Goal: Task Accomplishment & Management: Manage account settings

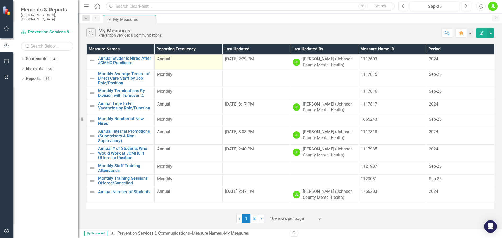
click at [182, 64] on td "Annual" at bounding box center [188, 61] width 68 height 15
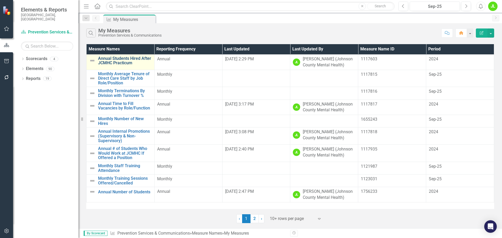
click at [134, 59] on link "Annual Students Hired After JCMHC Practicum" at bounding box center [125, 60] width 54 height 9
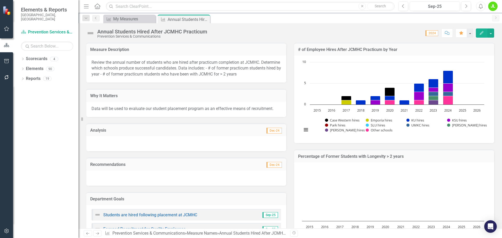
click at [482, 32] on icon "Edit" at bounding box center [481, 33] width 5 height 4
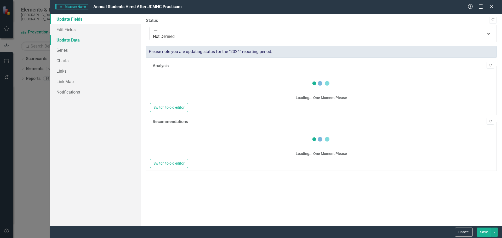
click at [63, 44] on link "Update Data" at bounding box center [95, 40] width 90 height 10
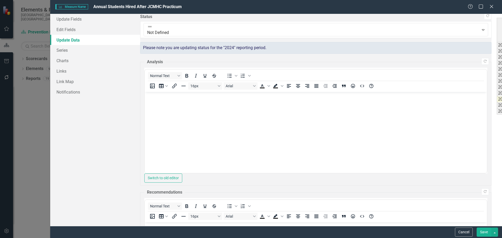
type textarea "4"
type textarea "2"
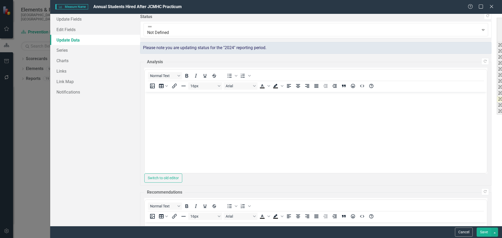
type textarea "1"
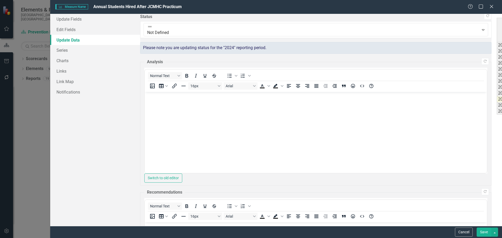
type textarea "0"
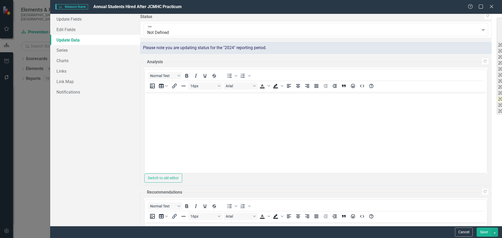
type textarea "0"
click at [488, 78] on div "Period Status # students hired after practicum Case Western hires Emporia hires…" at bounding box center [488, 66] width 0 height 97
click at [484, 229] on button "Save" at bounding box center [484, 232] width 15 height 9
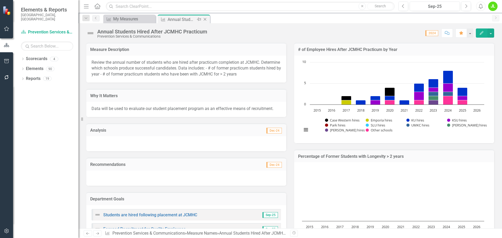
click at [206, 18] on icon "Close" at bounding box center [204, 19] width 5 height 4
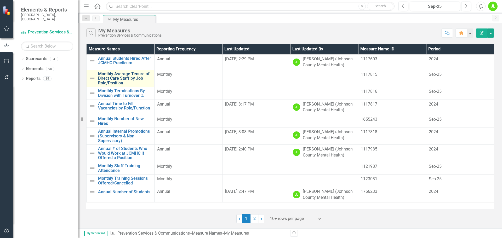
click at [119, 78] on link "Monthly Average Tenure of Direct Care Staff by Job Role/Position" at bounding box center [125, 79] width 54 height 14
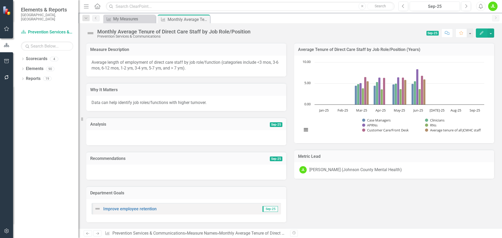
click at [476, 32] on button "Edit" at bounding box center [482, 33] width 12 height 9
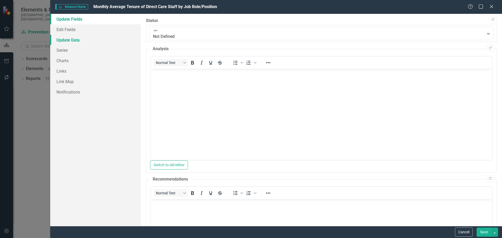
click at [68, 39] on link "Update Data" at bounding box center [95, 40] width 90 height 10
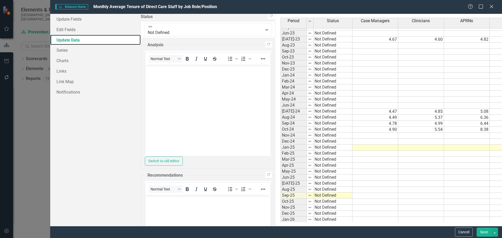
scroll to position [654, 0]
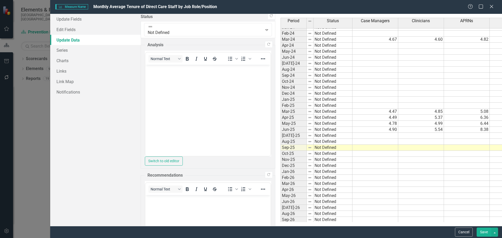
click at [281, 148] on tbody "Aug-22 Not Defined Sep-22 Not Defined 6.01 5.94 3.08 2.43 5.82 6.01 Oct-22 Not …" at bounding box center [454, 81] width 346 height 319
click at [352, 149] on td at bounding box center [375, 148] width 46 height 6
type textarea "4.83"
click at [398, 148] on td at bounding box center [421, 148] width 46 height 6
type textarea "4.81"
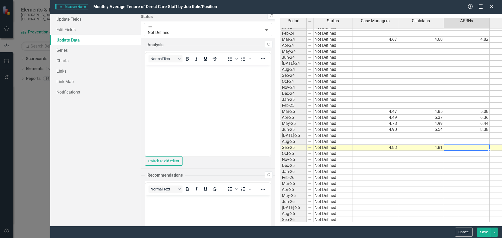
click at [444, 146] on td at bounding box center [467, 148] width 46 height 6
type textarea "8.17"
type textarea "4.25"
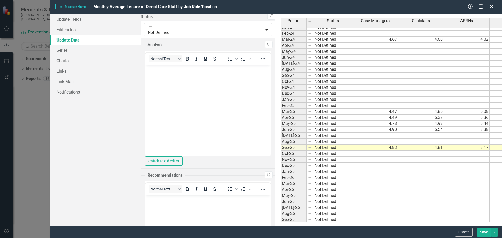
type textarea "5.24"
type textarea "5.5"
click at [483, 231] on button "Save" at bounding box center [484, 232] width 15 height 9
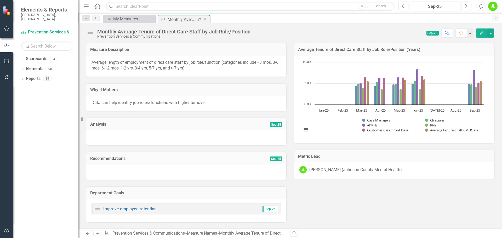
click at [206, 19] on icon at bounding box center [205, 19] width 3 height 3
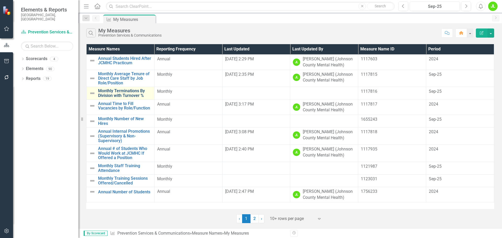
click at [126, 93] on link "Monthly Terminations By Division with Turnover %" at bounding box center [125, 93] width 54 height 9
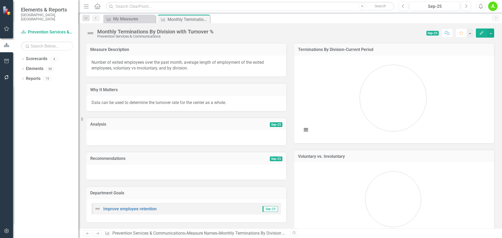
click at [481, 32] on icon "Edit" at bounding box center [481, 33] width 5 height 4
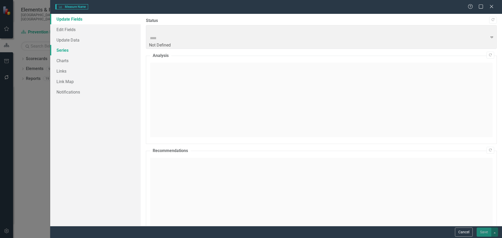
click at [64, 46] on link "Series" at bounding box center [95, 50] width 90 height 10
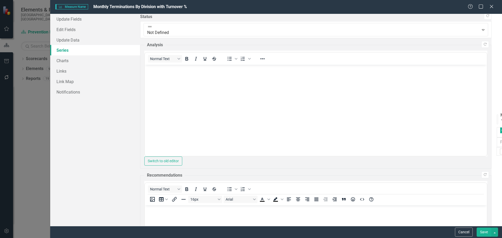
checkbox input "false"
click at [67, 40] on link "Update Data" at bounding box center [95, 40] width 90 height 10
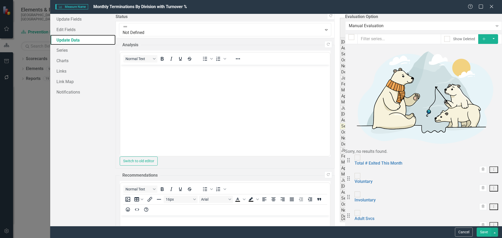
scroll to position [686, 0]
click at [412, 114] on td at bounding box center [425, 117] width 26 height 6
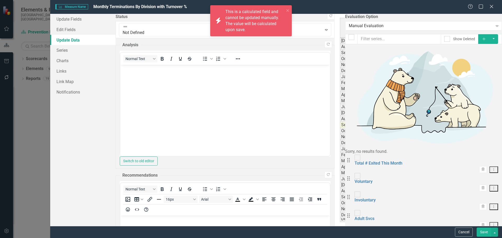
click at [438, 114] on td at bounding box center [451, 117] width 26 height 6
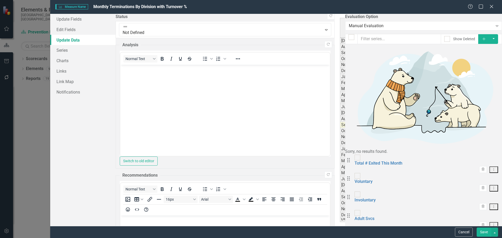
type textarea "6"
type textarea "0"
type textarea "3"
type textarea "0"
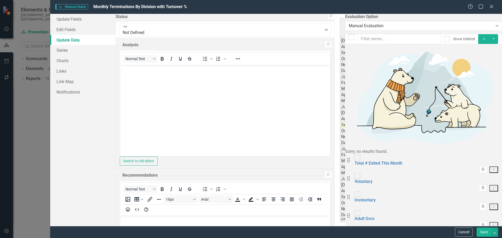
type textarea "1"
type textarea "0"
type textarea "1"
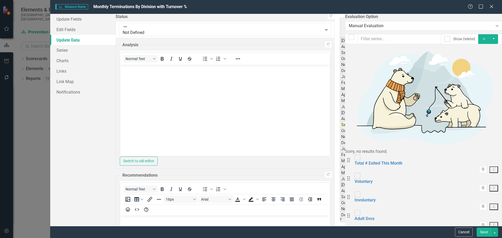
type textarea "0"
click at [425, 120] on td at bounding box center [438, 123] width 26 height 6
type textarea "12"
type textarea "1"
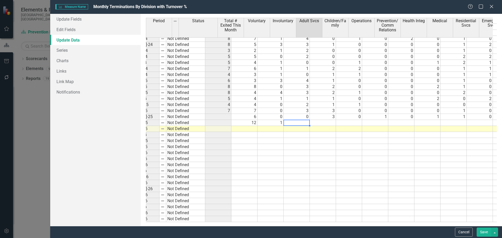
scroll to position [686, 0]
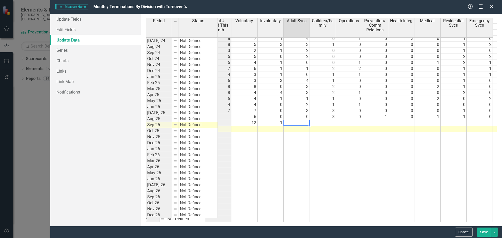
type textarea "3"
click at [326, 120] on td at bounding box center [323, 123] width 26 height 6
type textarea "2"
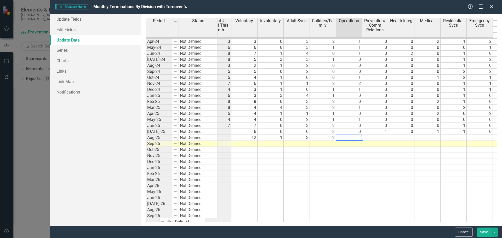
scroll to position [659, 0]
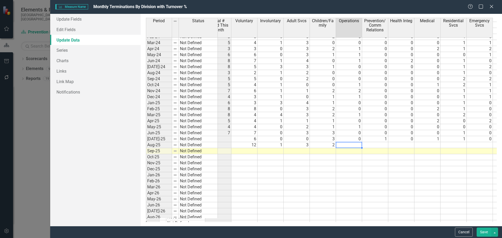
click at [352, 145] on td at bounding box center [349, 145] width 26 height 6
type textarea "2"
click at [421, 143] on td at bounding box center [427, 145] width 26 height 6
type textarea "3"
type textarea "0"
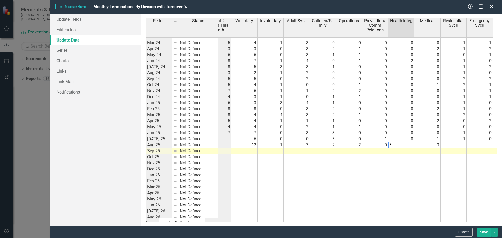
type textarea "3"
click at [457, 145] on td at bounding box center [454, 145] width 26 height 6
drag, startPoint x: 479, startPoint y: 145, endPoint x: 480, endPoint y: 138, distance: 6.6
click at [479, 145] on td at bounding box center [480, 145] width 26 height 6
click at [247, 150] on td at bounding box center [244, 151] width 26 height 6
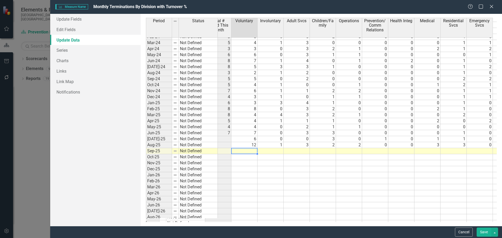
click at [251, 151] on td at bounding box center [244, 151] width 26 height 6
type textarea "6"
type textarea "2"
click at [450, 152] on td at bounding box center [454, 151] width 26 height 6
type textarea "8"
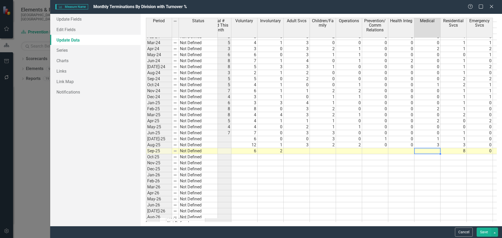
type textarea "0"
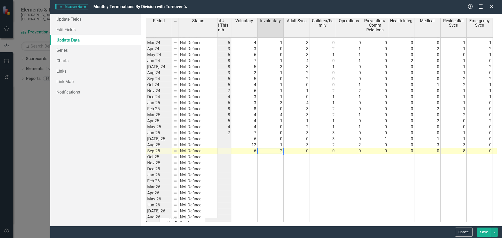
type textarea "2"
click at [480, 231] on button "Save" at bounding box center [484, 232] width 15 height 9
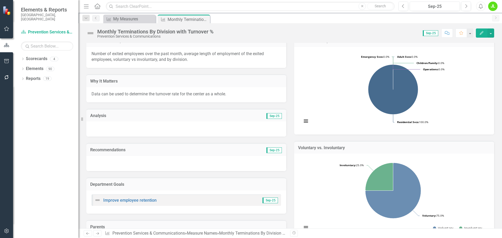
scroll to position [0, 0]
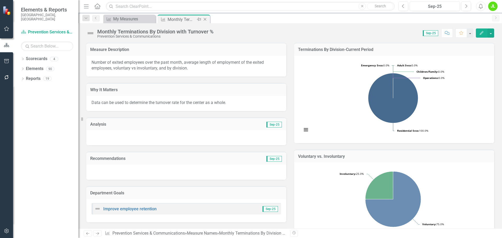
click at [206, 20] on icon "Close" at bounding box center [204, 19] width 5 height 4
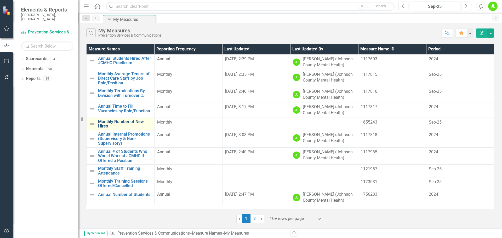
click at [126, 121] on link "Monthly Number of New Hires" at bounding box center [125, 124] width 54 height 9
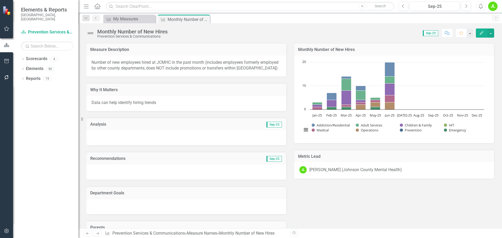
click at [478, 36] on button "Edit" at bounding box center [482, 33] width 12 height 9
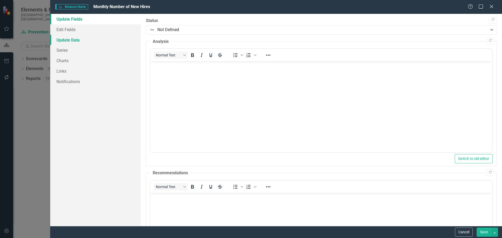
click at [105, 37] on link "Update Data" at bounding box center [95, 40] width 90 height 10
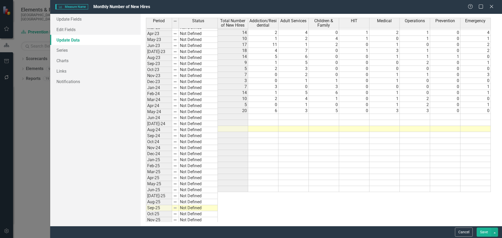
scroll to position [673, 0]
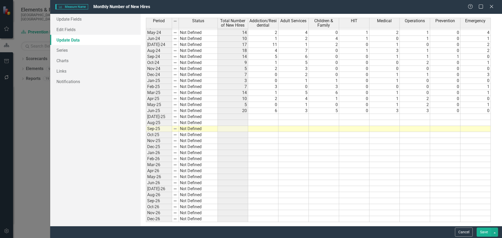
click at [261, 117] on td at bounding box center [263, 117] width 30 height 6
click at [237, 117] on td at bounding box center [233, 117] width 30 height 6
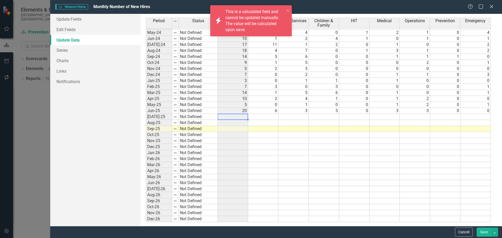
click at [259, 117] on td at bounding box center [263, 117] width 30 height 6
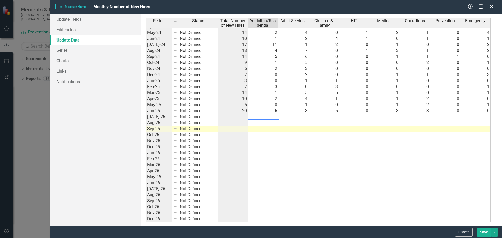
click at [272, 117] on td at bounding box center [263, 117] width 30 height 6
type textarea "4"
click at [292, 116] on td at bounding box center [293, 117] width 30 height 6
type textarea "."
type textarea "3"
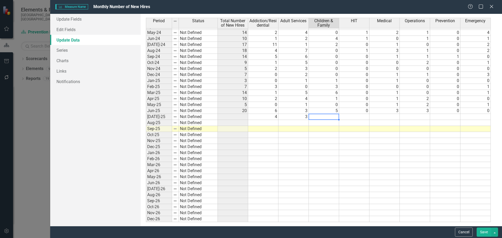
click at [478, 117] on td at bounding box center [475, 117] width 30 height 6
type textarea "2"
type textarea "0"
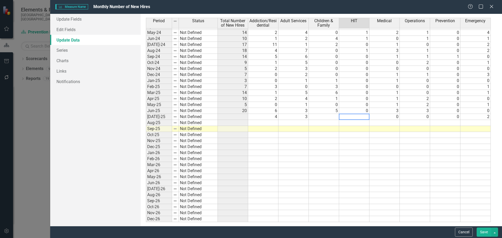
type textarea "0"
click at [266, 124] on td at bounding box center [263, 123] width 30 height 6
type textarea "2"
click at [471, 122] on td at bounding box center [475, 123] width 30 height 6
type textarea "4"
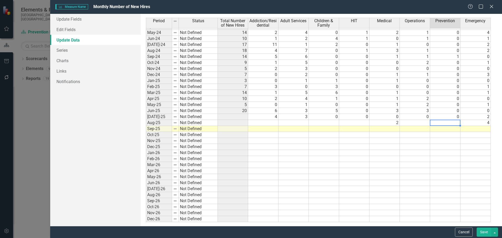
drag, startPoint x: 296, startPoint y: 122, endPoint x: 304, endPoint y: 113, distance: 12.3
click at [296, 122] on td at bounding box center [293, 123] width 30 height 6
type textarea "3"
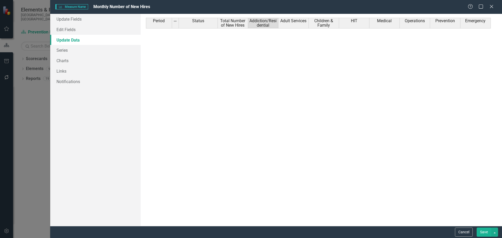
scroll to position [673, 0]
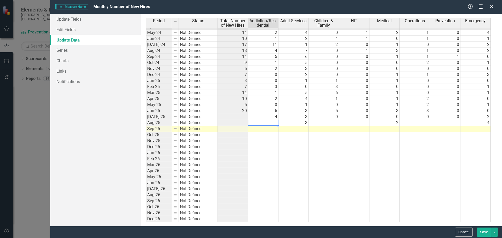
drag, startPoint x: 266, startPoint y: 122, endPoint x: 263, endPoint y: 122, distance: 2.6
click at [266, 122] on td at bounding box center [263, 123] width 30 height 6
type textarea "0"
type textarea "1"
click at [267, 129] on td at bounding box center [263, 129] width 30 height 6
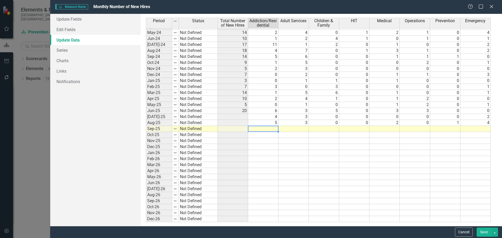
click at [288, 129] on td at bounding box center [293, 129] width 30 height 6
type textarea "6"
click at [264, 130] on td at bounding box center [263, 129] width 30 height 6
click at [320, 129] on td at bounding box center [324, 129] width 30 height 6
type textarea "2"
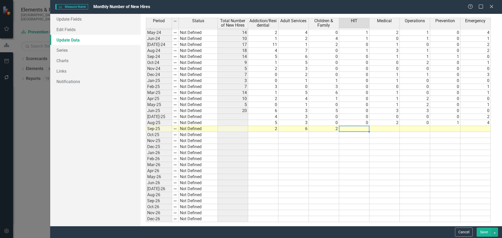
type textarea "0"
click at [390, 130] on td at bounding box center [384, 129] width 30 height 6
type textarea "3"
type textarea "1"
drag, startPoint x: 443, startPoint y: 129, endPoint x: 495, endPoint y: 129, distance: 51.5
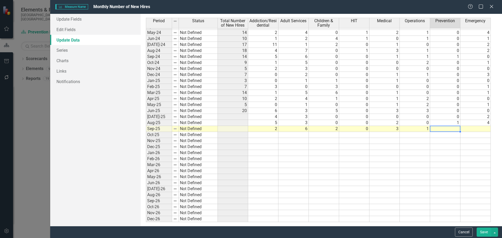
click at [443, 129] on td at bounding box center [445, 129] width 30 height 6
type textarea "0"
click at [472, 128] on td at bounding box center [475, 129] width 30 height 6
type textarea "2"
drag, startPoint x: 481, startPoint y: 231, endPoint x: 317, endPoint y: 185, distance: 170.9
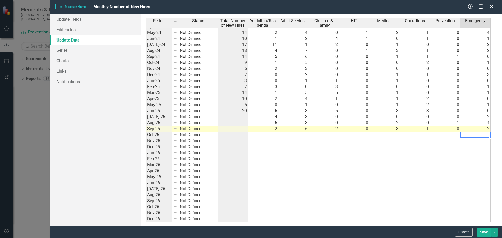
click at [481, 231] on button "Save" at bounding box center [484, 232] width 15 height 9
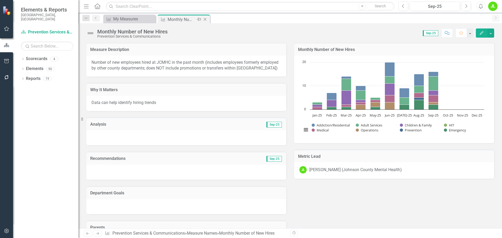
click at [206, 19] on icon "Close" at bounding box center [204, 19] width 5 height 4
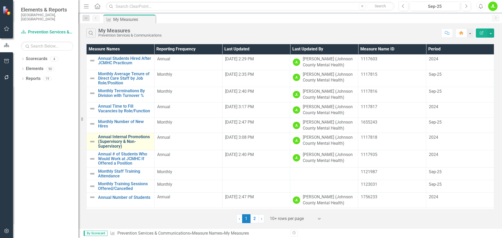
click at [111, 136] on link "Annual Internal Promotions (Supervisory & Non-Supervisory)" at bounding box center [125, 142] width 54 height 14
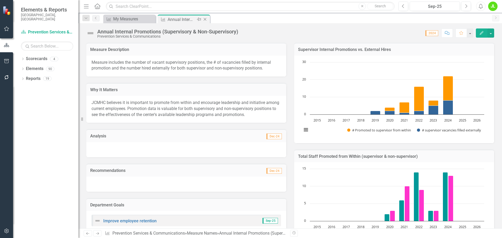
click at [205, 18] on icon "Close" at bounding box center [204, 19] width 5 height 4
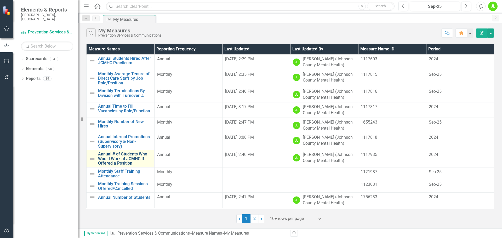
click at [126, 154] on link "Annual # of Students Who Would Work at JCMHC If Offered a Position" at bounding box center [125, 159] width 54 height 14
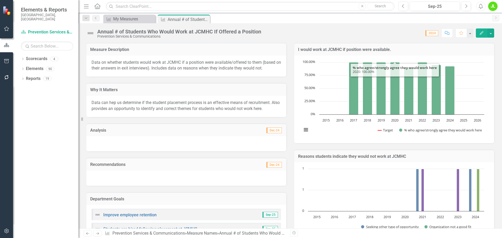
click at [482, 32] on icon "Edit" at bounding box center [481, 33] width 5 height 4
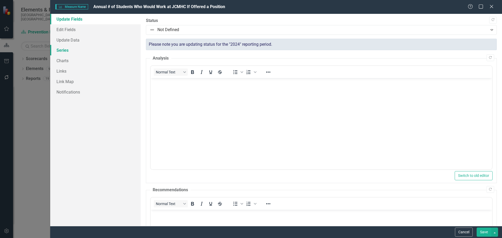
click at [68, 52] on link "Series" at bounding box center [95, 50] width 90 height 10
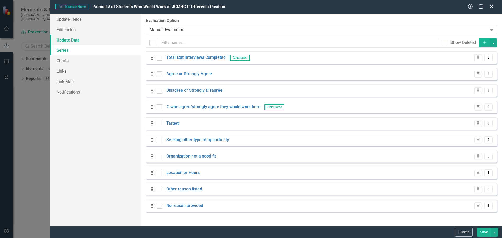
click at [69, 42] on link "Update Data" at bounding box center [95, 40] width 90 height 10
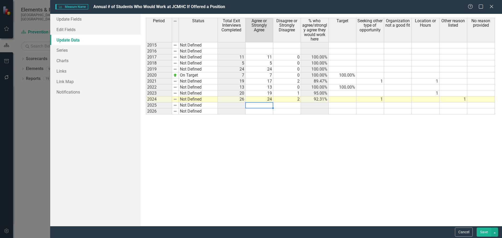
click at [263, 107] on td at bounding box center [260, 106] width 28 height 6
click at [258, 103] on td at bounding box center [260, 106] width 28 height 6
type textarea "35"
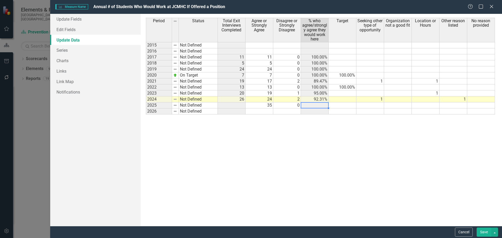
type textarea "0"
click at [482, 234] on button "Save" at bounding box center [484, 232] width 15 height 9
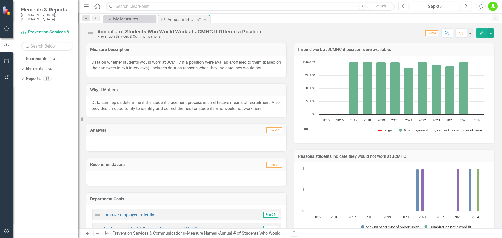
click at [204, 20] on icon "Close" at bounding box center [204, 19] width 5 height 4
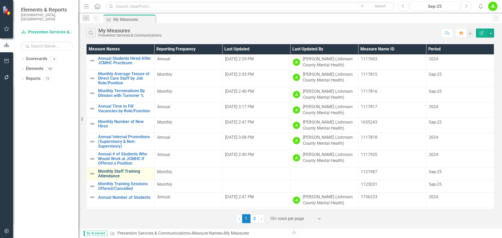
click at [111, 174] on link "Monthly Staff Training Attendance" at bounding box center [125, 173] width 54 height 9
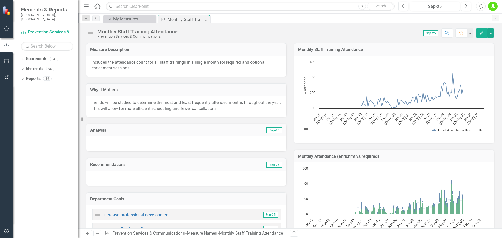
click at [482, 35] on button "Edit" at bounding box center [482, 33] width 12 height 9
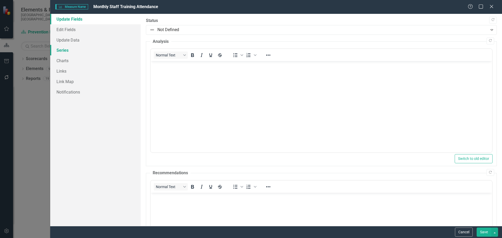
click at [67, 50] on link "Series" at bounding box center [95, 50] width 90 height 10
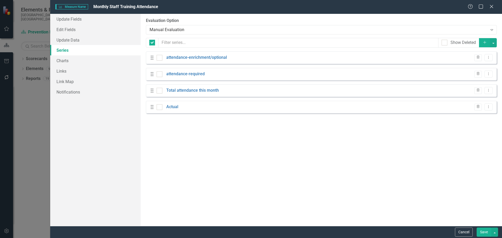
checkbox input "false"
click at [80, 39] on link "Update Data" at bounding box center [95, 40] width 90 height 10
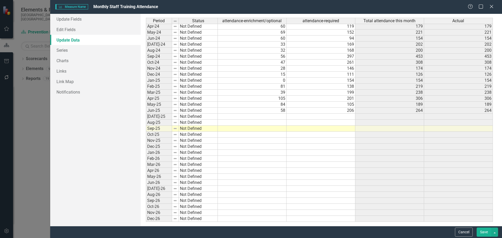
click at [257, 117] on tbody "Sep-22 Not Defined 18 155 173 173 Oct-22 Not Defined 15 67 82 82 Nov-22 Not Def…" at bounding box center [319, 65] width 347 height 313
drag, startPoint x: 263, startPoint y: 113, endPoint x: 265, endPoint y: 116, distance: 3.7
click at [263, 113] on td "58" at bounding box center [252, 111] width 69 height 6
click at [266, 116] on td at bounding box center [252, 117] width 69 height 6
type textarea "62"
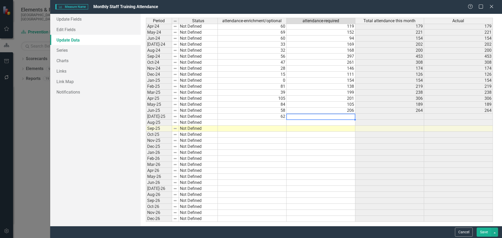
click at [331, 115] on td at bounding box center [321, 117] width 69 height 6
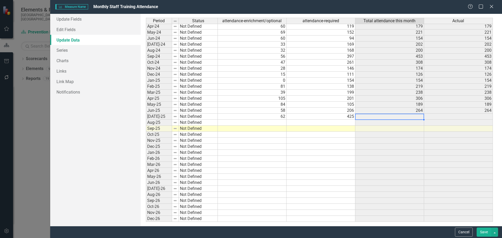
click at [262, 123] on td at bounding box center [252, 123] width 69 height 6
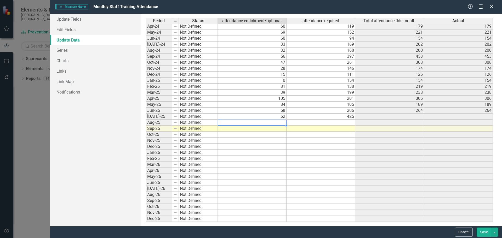
click at [318, 122] on td at bounding box center [321, 123] width 69 height 6
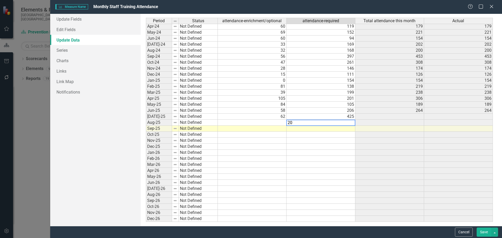
type textarea "204"
type textarea "151"
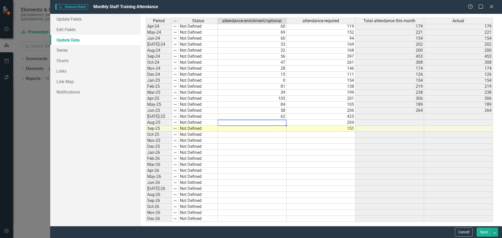
click at [276, 129] on td at bounding box center [252, 129] width 69 height 6
type textarea "114"
type textarea "62"
click at [482, 232] on button "Save" at bounding box center [484, 232] width 15 height 9
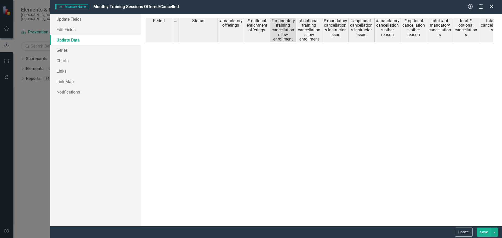
scroll to position [664, 0]
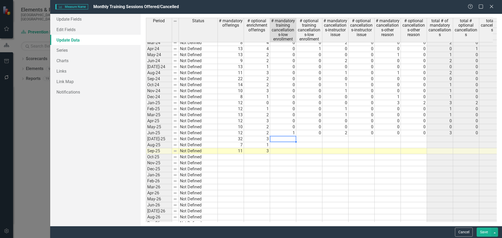
click at [335, 139] on td at bounding box center [335, 139] width 26 height 6
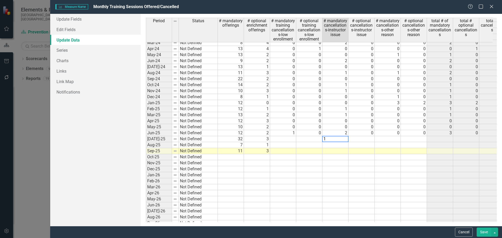
type textarea "1"
click at [336, 144] on td at bounding box center [335, 145] width 26 height 6
click at [483, 232] on button "Save" at bounding box center [484, 232] width 15 height 9
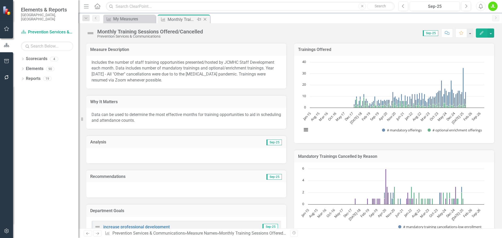
click at [204, 19] on icon "Close" at bounding box center [204, 19] width 5 height 4
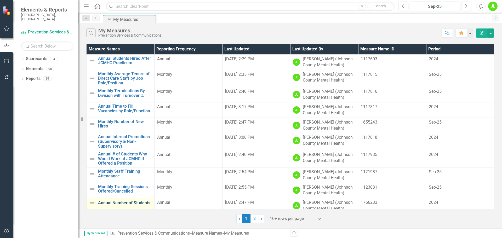
click at [112, 201] on link "Annual Number of Students" at bounding box center [125, 203] width 54 height 5
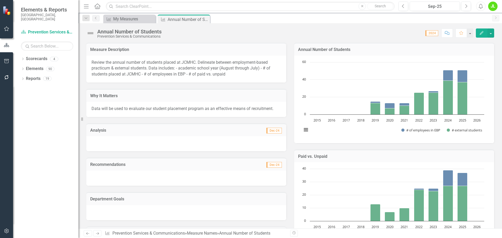
click at [480, 32] on icon "Edit" at bounding box center [481, 33] width 5 height 4
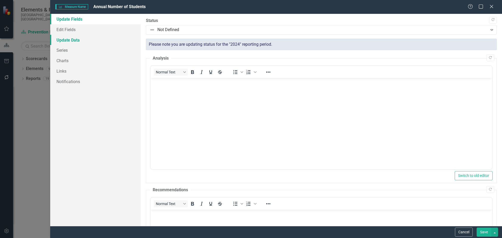
drag, startPoint x: 71, startPoint y: 39, endPoint x: 82, endPoint y: 40, distance: 11.3
click at [71, 39] on link "Update Data" at bounding box center [95, 40] width 90 height 10
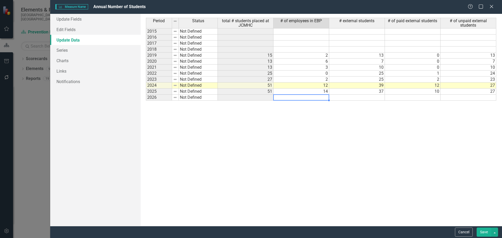
click at [313, 96] on td at bounding box center [302, 98] width 56 height 6
click at [316, 96] on td at bounding box center [302, 98] width 56 height 6
type textarea "11"
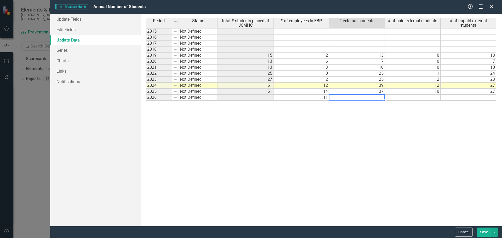
click at [379, 96] on td at bounding box center [357, 98] width 56 height 6
type textarea "37"
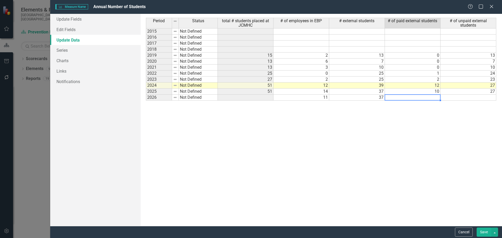
click at [408, 98] on td at bounding box center [413, 98] width 56 height 6
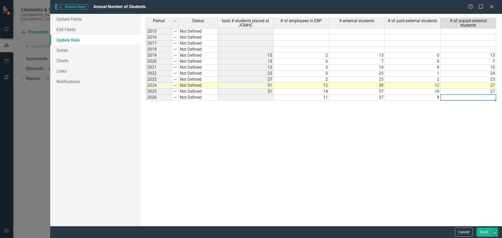
click at [465, 100] on td at bounding box center [469, 98] width 56 height 6
type textarea "27"
click at [301, 91] on td "14" at bounding box center [302, 92] width 56 height 6
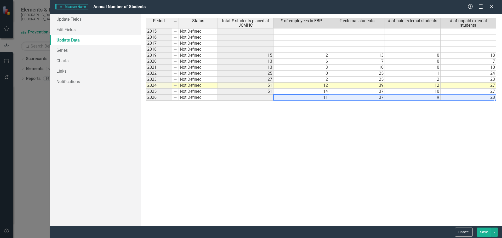
drag, startPoint x: 316, startPoint y: 97, endPoint x: 473, endPoint y: 98, distance: 156.9
click at [473, 98] on tr "2026 Not Defined 11 37 9 28" at bounding box center [321, 98] width 350 height 6
click at [448, 116] on div "Period Status total # students placed at JCMHC # of employees in EBP # external…" at bounding box center [321, 120] width 351 height 204
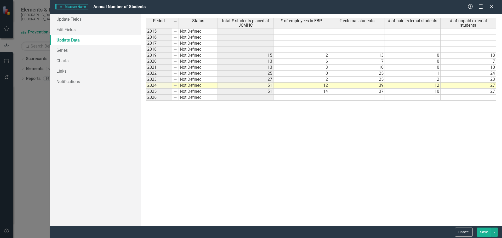
click at [488, 6] on div "Help Maximize Close" at bounding box center [482, 7] width 29 height 6
click at [460, 234] on button "Cancel" at bounding box center [464, 232] width 18 height 9
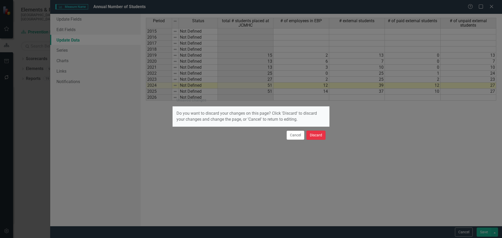
click at [310, 134] on button "Discard" at bounding box center [315, 135] width 19 height 9
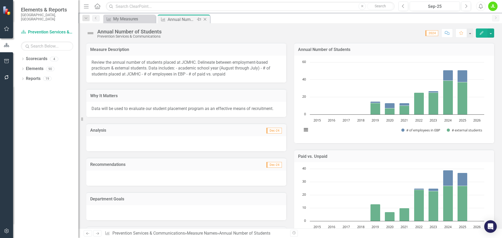
click at [205, 19] on icon "Close" at bounding box center [204, 19] width 5 height 4
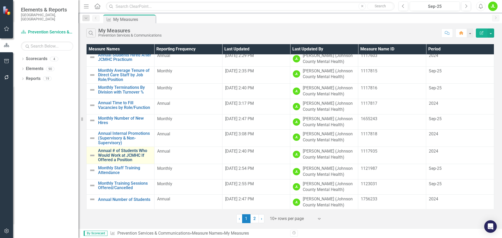
scroll to position [4, 0]
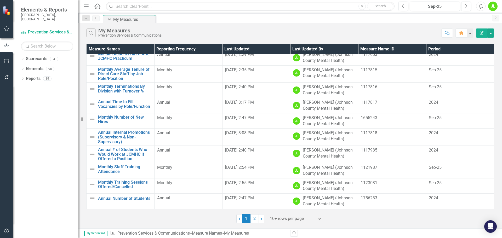
drag, startPoint x: 253, startPoint y: 218, endPoint x: 253, endPoint y: 211, distance: 6.8
click at [253, 218] on link "2" at bounding box center [255, 218] width 8 height 9
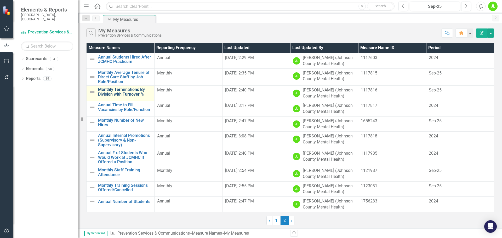
scroll to position [0, 0]
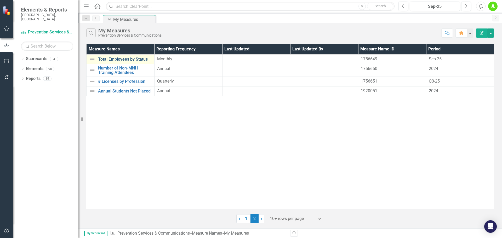
click at [129, 59] on link "Total Employees by Status" at bounding box center [125, 59] width 54 height 5
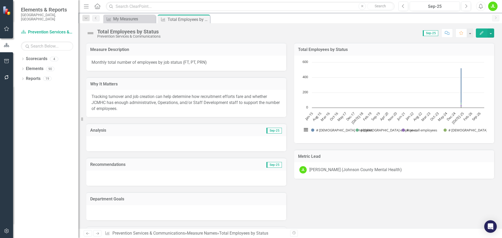
click at [481, 32] on icon "Edit" at bounding box center [481, 33] width 5 height 4
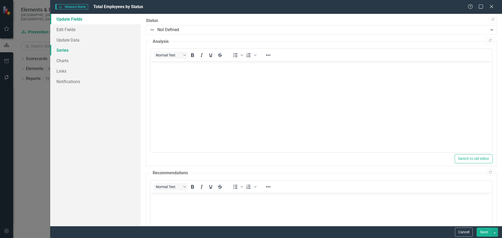
click at [83, 49] on link "Series" at bounding box center [95, 50] width 90 height 10
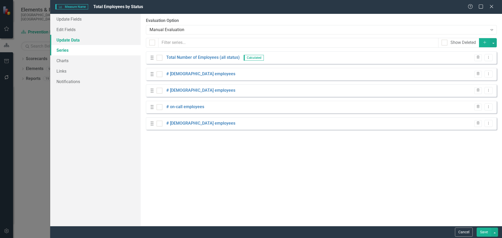
click at [87, 39] on link "Update Data" at bounding box center [95, 40] width 90 height 10
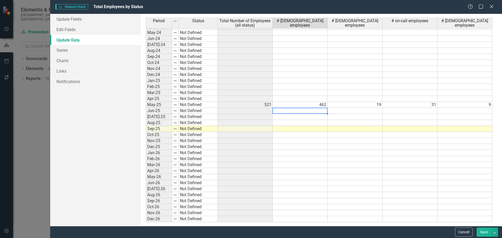
click at [277, 110] on tbody "Mar-23 Not Defined Apr-23 Not Defined May-23 Not Defined Jun-23 Not Defined Jul…" at bounding box center [319, 83] width 346 height 277
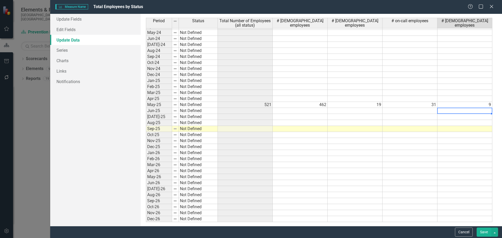
click at [454, 111] on td at bounding box center [464, 111] width 55 height 6
type textarea "8"
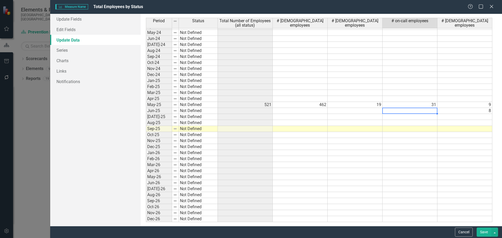
click at [417, 111] on td at bounding box center [410, 111] width 55 height 6
type textarea "32"
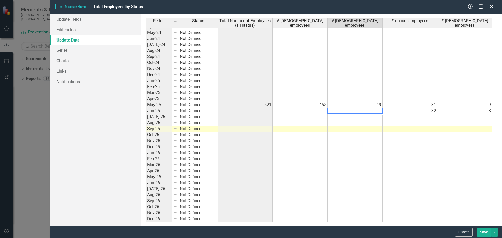
click at [343, 110] on td at bounding box center [355, 111] width 55 height 6
type textarea "11"
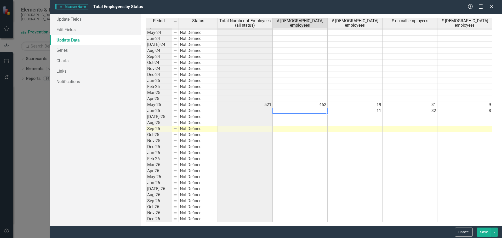
click at [284, 112] on td at bounding box center [300, 111] width 55 height 6
type textarea "477"
click at [300, 129] on td at bounding box center [300, 129] width 55 height 6
type textarea "477"
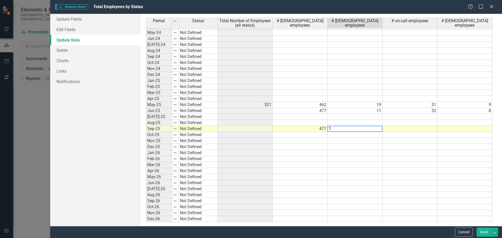
type textarea "11"
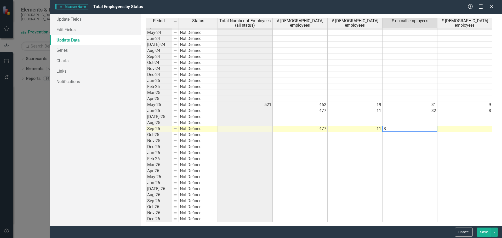
type textarea "32"
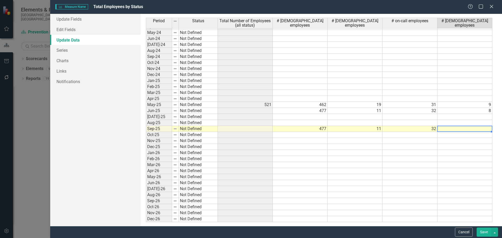
type textarea "8"
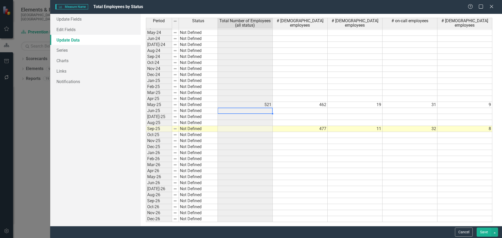
click at [479, 229] on button "Save" at bounding box center [484, 232] width 15 height 9
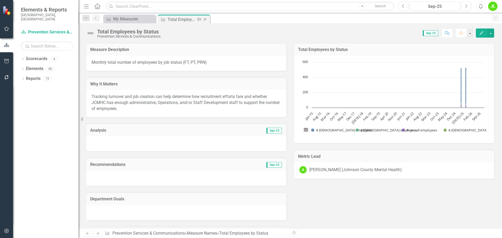
click at [203, 20] on icon "Close" at bounding box center [204, 19] width 5 height 4
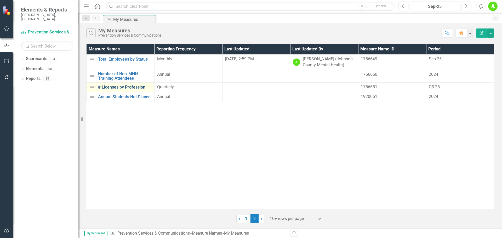
click at [125, 86] on link "# Licenses by Profession" at bounding box center [125, 87] width 54 height 5
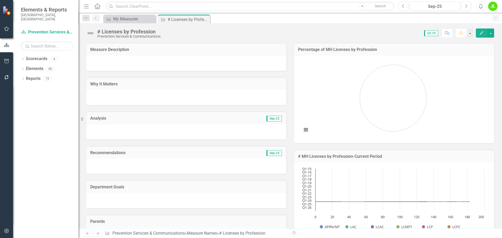
click at [482, 33] on icon "Edit" at bounding box center [481, 33] width 5 height 4
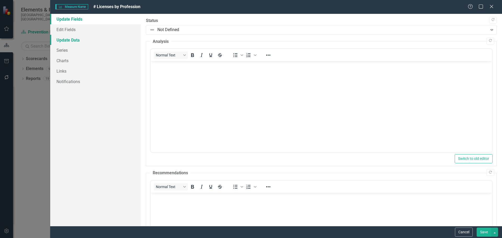
click at [71, 42] on link "Update Data" at bounding box center [95, 40] width 90 height 10
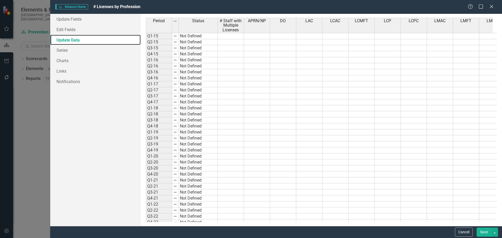
scroll to position [104, 0]
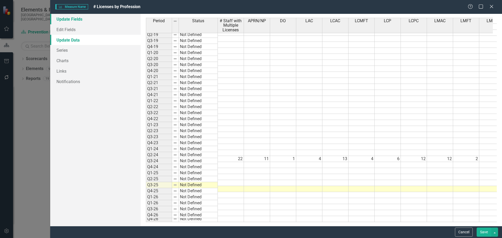
click at [88, 22] on link "Update Fields" at bounding box center [95, 19] width 90 height 10
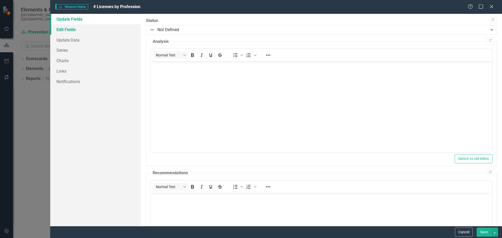
click at [87, 28] on link "Edit Fields" at bounding box center [95, 29] width 90 height 10
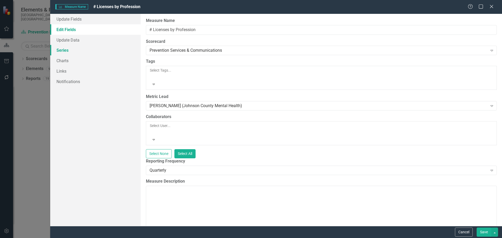
click at [87, 52] on link "Series" at bounding box center [95, 50] width 90 height 10
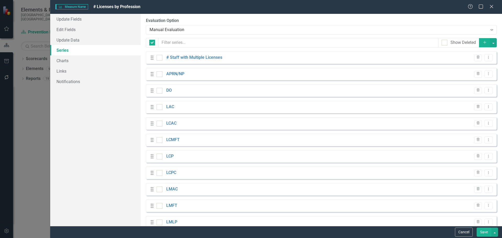
checkbox input "false"
click at [87, 60] on link "Charts" at bounding box center [95, 60] width 90 height 10
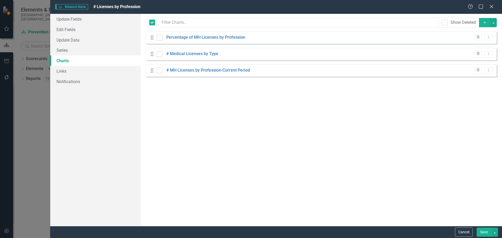
checkbox input "false"
click at [86, 70] on link "Links" at bounding box center [95, 71] width 90 height 10
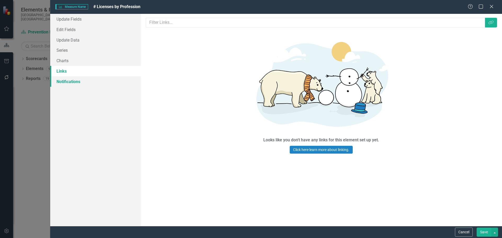
click at [87, 82] on link "Notifications" at bounding box center [95, 81] width 90 height 10
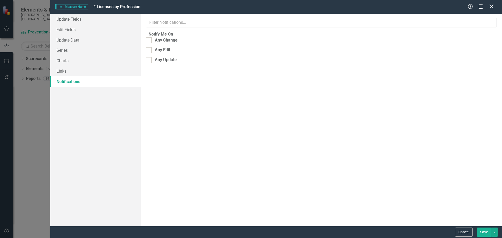
click at [492, 7] on icon "Close" at bounding box center [491, 6] width 7 height 5
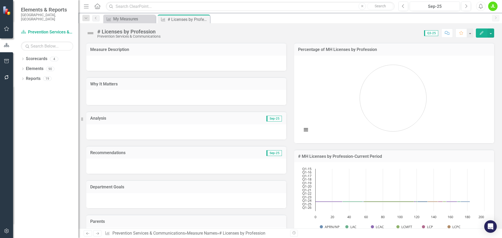
click at [484, 32] on button "Edit" at bounding box center [482, 33] width 12 height 9
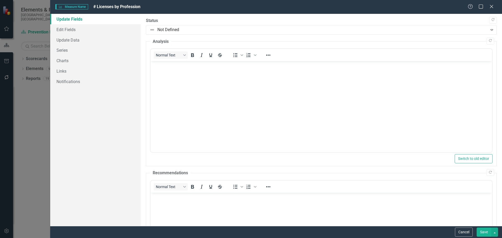
scroll to position [0, 0]
click at [66, 28] on link "Edit Fields" at bounding box center [95, 29] width 90 height 10
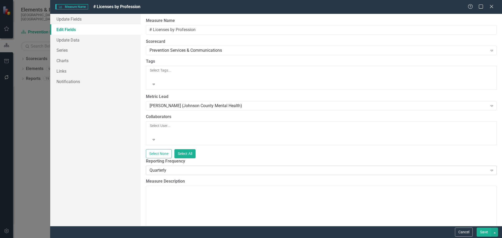
click at [173, 166] on div "Quarterly Expand" at bounding box center [321, 170] width 351 height 9
click at [182, 167] on div "Month (no year)" at bounding box center [319, 170] width 338 height 6
click at [485, 234] on button "Save" at bounding box center [484, 232] width 15 height 9
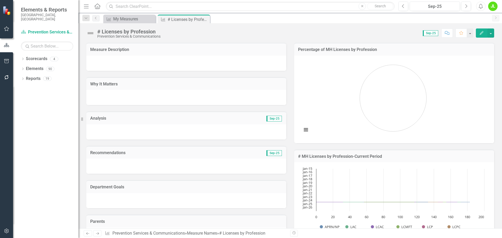
click at [323, 26] on div "# Licenses by Profession Prevention Services & Communications Score: N/A Sep-25…" at bounding box center [290, 31] width 424 height 16
click at [483, 32] on icon "button" at bounding box center [482, 33] width 4 height 4
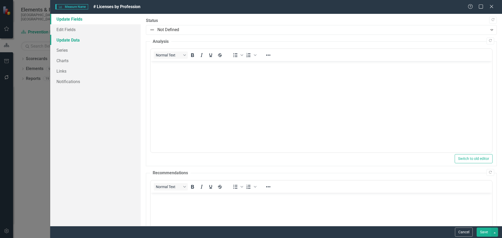
click at [72, 39] on link "Update Data" at bounding box center [95, 40] width 90 height 10
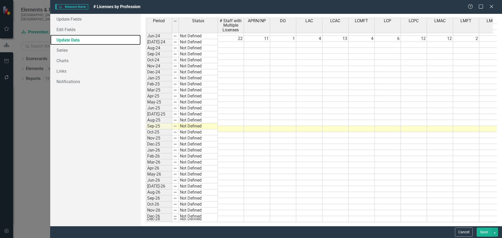
scroll to position [654, 0]
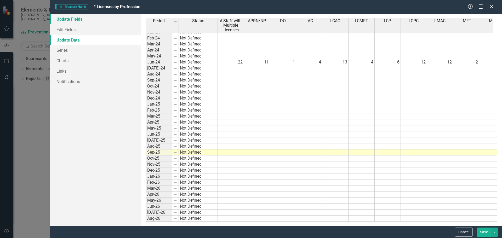
click at [65, 19] on link "Update Fields" at bounding box center [95, 19] width 90 height 10
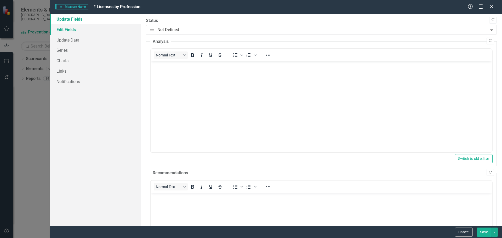
click at [66, 25] on link "Edit Fields" at bounding box center [95, 29] width 90 height 10
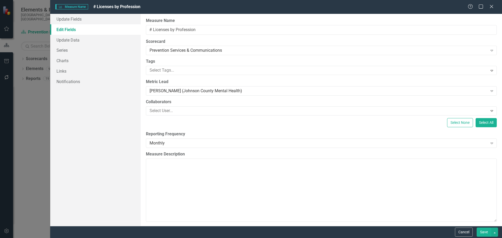
click at [174, 150] on div "ClearPoint Can Do More! How ClearPoint Can Help Close Enterprise plans can auto…" at bounding box center [321, 120] width 361 height 212
click at [172, 145] on div "Monthly" at bounding box center [319, 143] width 338 height 6
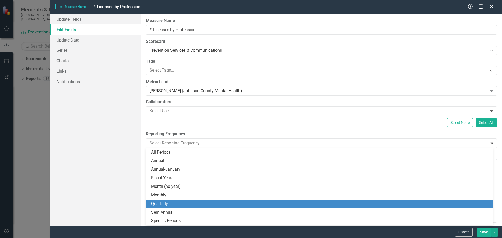
click at [173, 202] on div "Quarterly" at bounding box center [320, 204] width 339 height 6
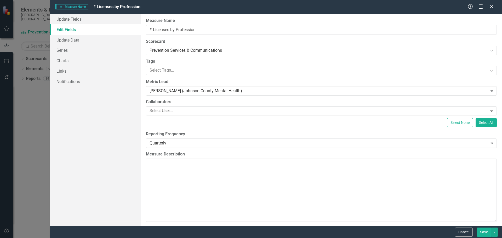
click at [484, 232] on button "Save" at bounding box center [484, 232] width 15 height 9
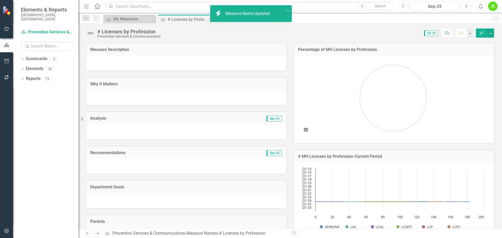
click at [479, 32] on icon "Edit" at bounding box center [481, 33] width 5 height 4
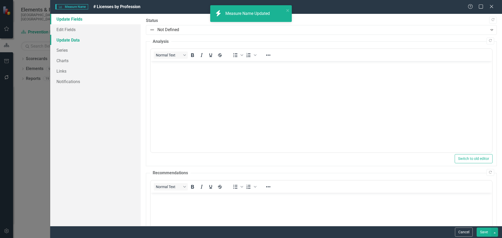
scroll to position [0, 0]
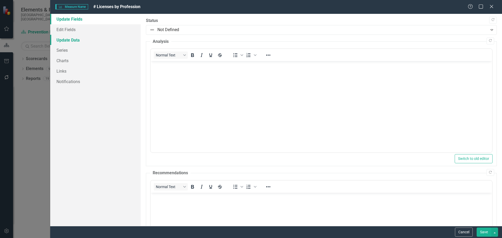
click at [69, 36] on link "Update Data" at bounding box center [95, 40] width 90 height 10
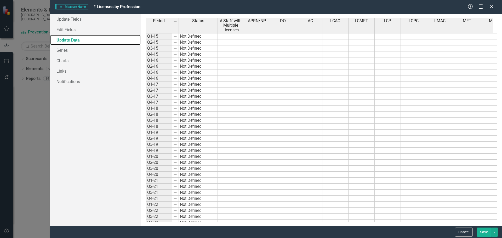
scroll to position [104, 0]
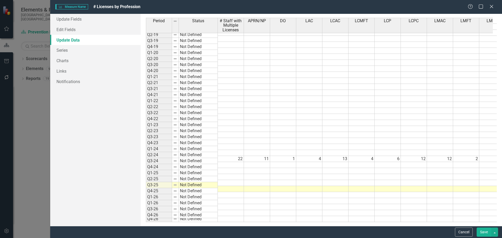
click at [227, 162] on tbody "Q1-15 Not Defined Q2-15 Not Defined Q3-15 Not Defined Q4-15 Not Defined Q1-16 N…" at bounding box center [456, 77] width 621 height 289
click at [230, 168] on td at bounding box center [231, 171] width 26 height 6
click at [69, 27] on link "Edit Fields" at bounding box center [95, 29] width 90 height 10
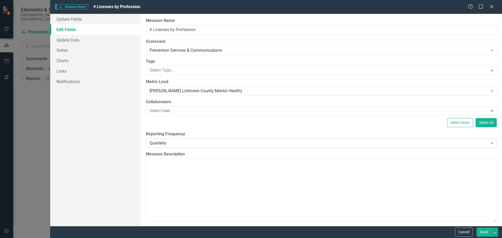
click at [163, 145] on div "Quarterly" at bounding box center [319, 143] width 338 height 6
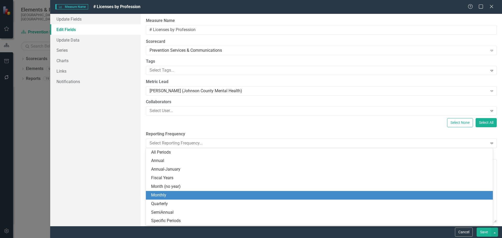
click at [169, 193] on div "Monthly" at bounding box center [320, 195] width 339 height 6
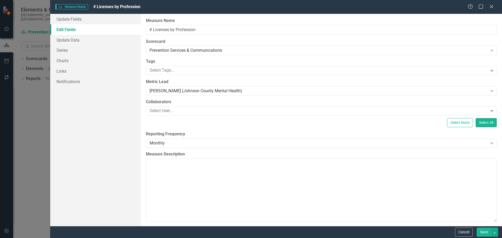
click at [163, 148] on div "ClearPoint Can Do More! How ClearPoint Can Help Close Enterprise plans can auto…" at bounding box center [321, 120] width 361 height 212
click at [162, 144] on div "Monthly" at bounding box center [319, 143] width 338 height 6
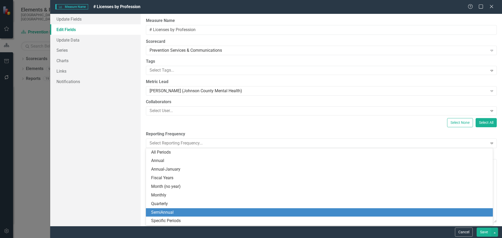
click at [169, 213] on div "SemiAnnual" at bounding box center [320, 213] width 339 height 6
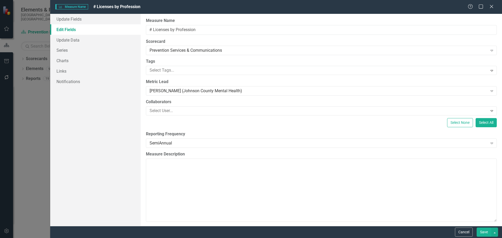
click at [486, 230] on button "Save" at bounding box center [484, 232] width 15 height 9
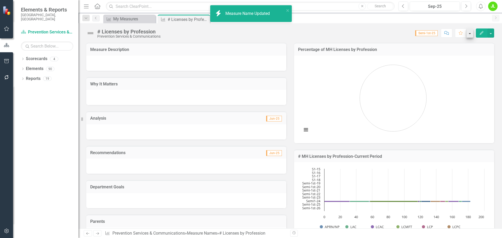
click at [480, 33] on icon "Edit" at bounding box center [481, 33] width 5 height 4
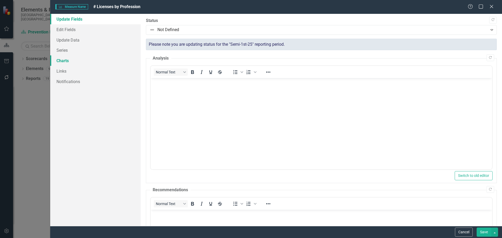
scroll to position [0, 0]
click at [65, 40] on link "Update Data" at bounding box center [95, 40] width 90 height 10
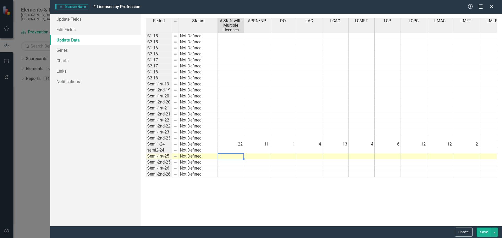
click at [221, 156] on td at bounding box center [231, 156] width 26 height 6
click at [231, 161] on td at bounding box center [231, 163] width 26 height 6
drag, startPoint x: 70, startPoint y: 30, endPoint x: 124, endPoint y: 33, distance: 54.5
click at [70, 30] on link "Edit Fields" at bounding box center [95, 29] width 90 height 10
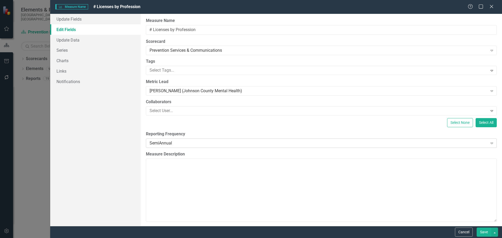
click at [167, 142] on div "SemiAnnual" at bounding box center [319, 143] width 338 height 6
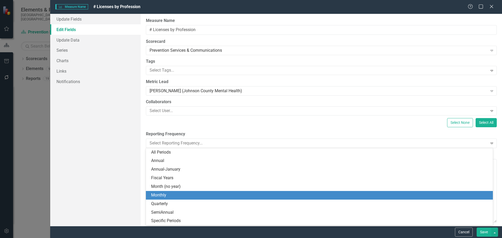
click at [171, 196] on div "Monthly" at bounding box center [320, 195] width 339 height 6
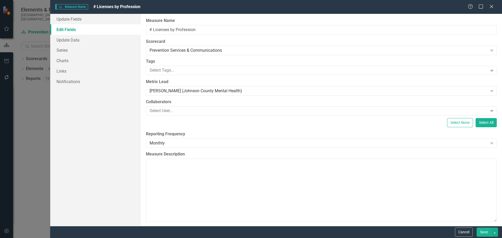
click at [483, 234] on button "Save" at bounding box center [484, 232] width 15 height 9
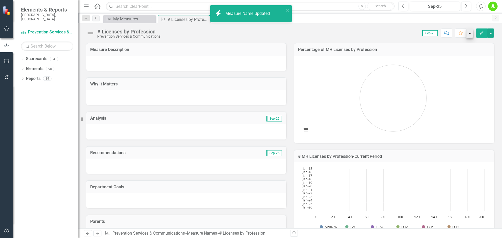
click at [480, 32] on icon "Edit" at bounding box center [481, 33] width 5 height 4
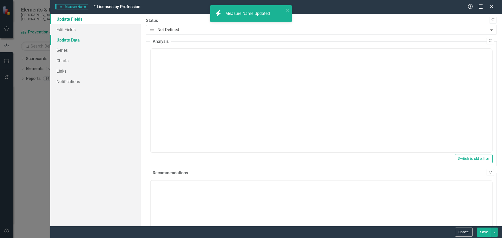
click at [71, 40] on link "Update Data" at bounding box center [95, 40] width 90 height 10
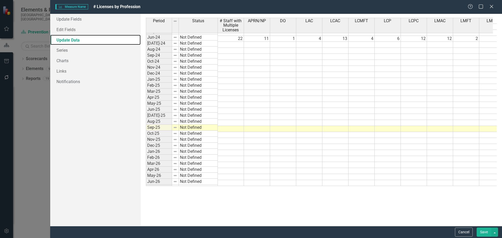
scroll to position [681, 0]
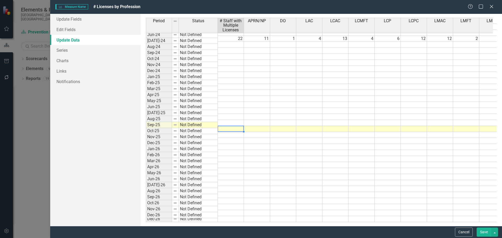
click at [231, 123] on tbody "Jan-23 Not Defined Feb-23 Not Defined Mar-23 Not Defined Apr-23 Not Defined May…" at bounding box center [456, 77] width 621 height 289
click at [227, 132] on div at bounding box center [231, 132] width 26 height 1
type textarea "24"
click at [258, 126] on td at bounding box center [257, 129] width 26 height 6
type textarea "0"
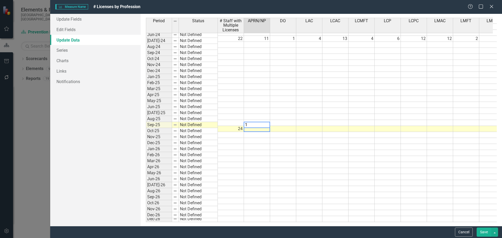
type textarea "10"
click at [277, 126] on td at bounding box center [283, 129] width 26 height 6
type textarea "1"
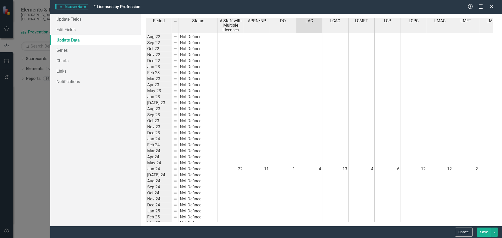
scroll to position [524, 0]
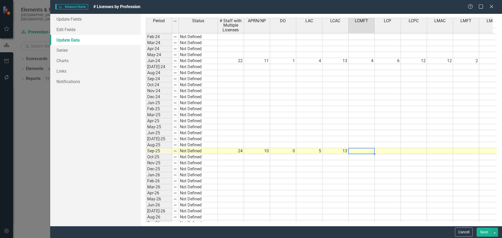
scroll to position [655, 0]
click at [257, 149] on td "10" at bounding box center [257, 151] width 26 height 6
click at [258, 149] on td "10" at bounding box center [257, 151] width 26 height 6
click at [280, 150] on td "0" at bounding box center [283, 151] width 26 height 6
click at [305, 150] on td "5" at bounding box center [309, 151] width 26 height 6
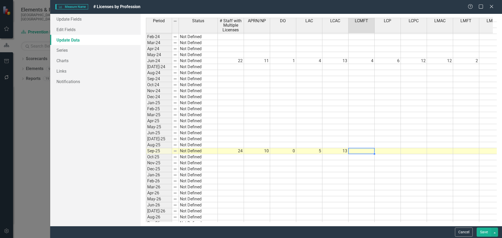
type textarea "5"
type textarea "6"
type textarea "17"
type textarea "12"
type textarea "2"
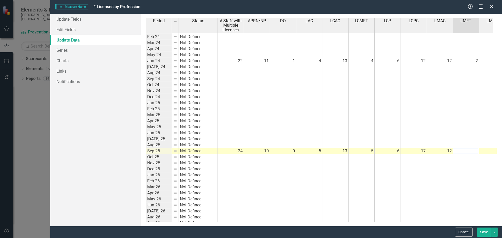
scroll to position [0, 13]
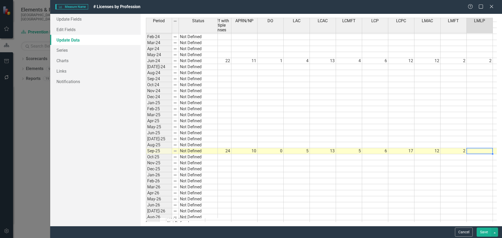
type textarea "3"
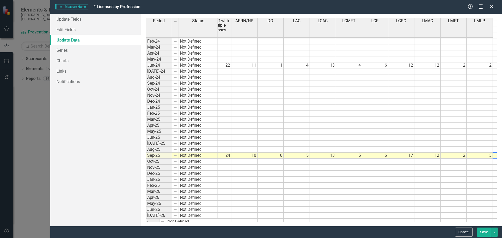
scroll to position [0, 39]
type textarea "66"
type textarea "0"
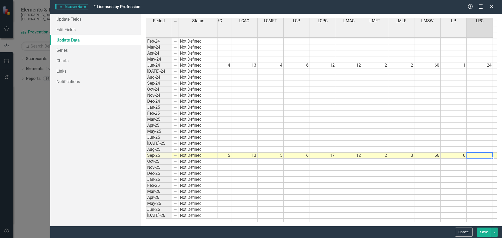
type textarea "23"
type textarea "2"
type textarea "42"
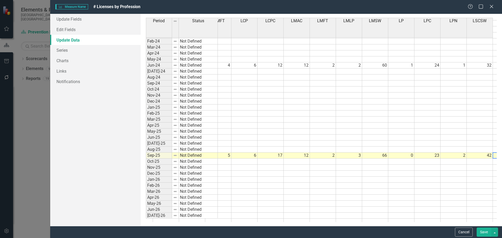
scroll to position [0, 169]
type textarea "2"
type textarea "0"
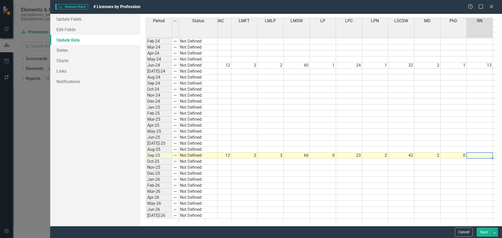
type textarea "22"
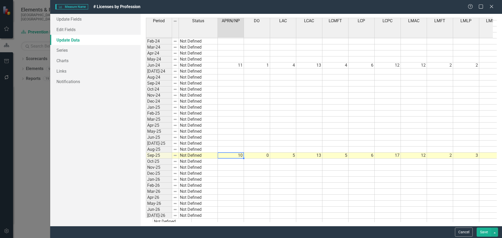
scroll to position [0, 0]
drag, startPoint x: 479, startPoint y: 230, endPoint x: 460, endPoint y: 225, distance: 20.2
click at [479, 230] on button "Save" at bounding box center [484, 232] width 15 height 9
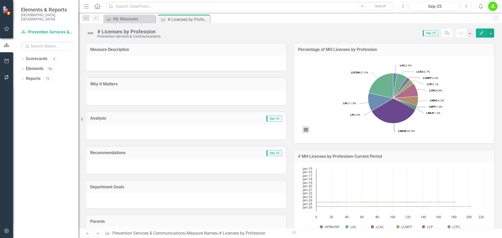
click at [303, 131] on button "View chart menu, Chart" at bounding box center [305, 129] width 7 height 7
click at [316, 95] on li "Download PNG image" at bounding box center [327, 96] width 47 height 8
click at [304, 129] on button "View chart menu, Chart" at bounding box center [305, 129] width 7 height 7
click at [318, 94] on li "Download PNG image" at bounding box center [327, 96] width 47 height 8
click at [205, 20] on icon "Close" at bounding box center [204, 19] width 5 height 4
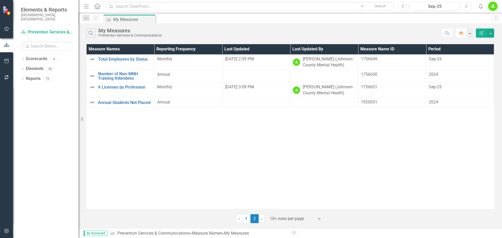
click at [133, 140] on div "Measure Names Reporting Frequency Last Updated Last Updated By Measure Name ID …" at bounding box center [290, 126] width 408 height 165
